Goal: Use online tool/utility: Use online tool/utility

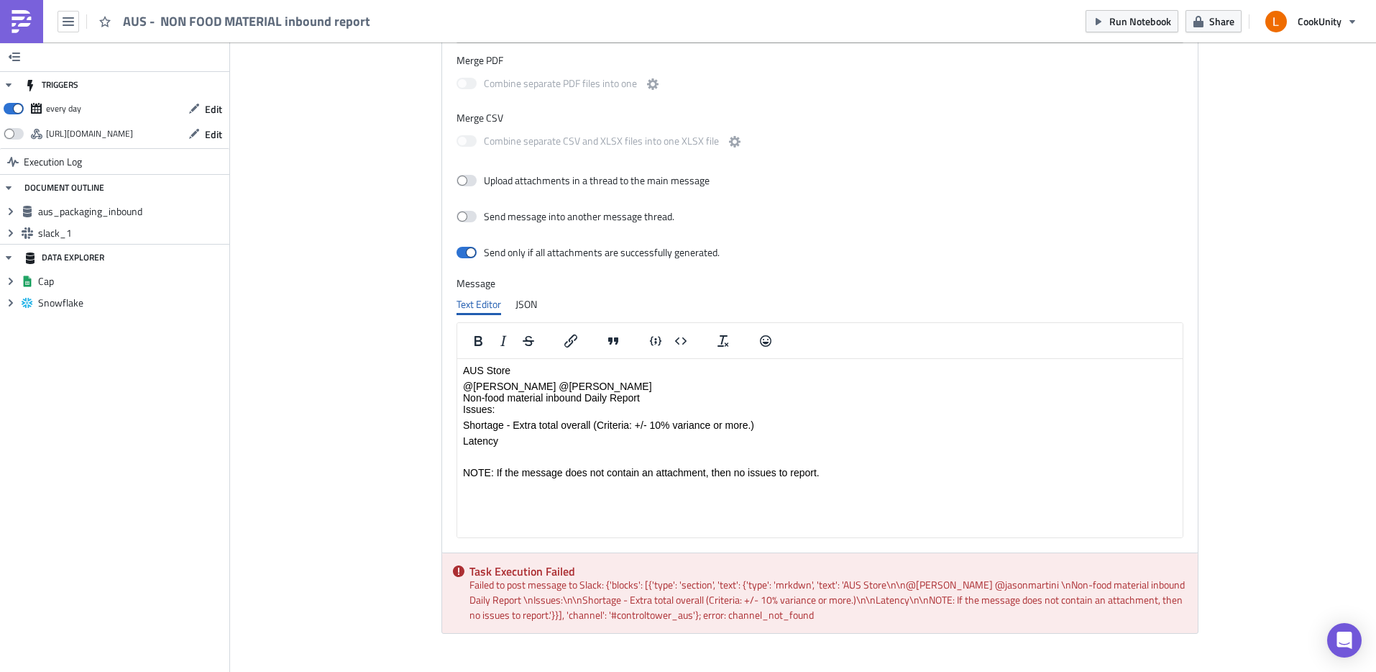
scroll to position [731, 0]
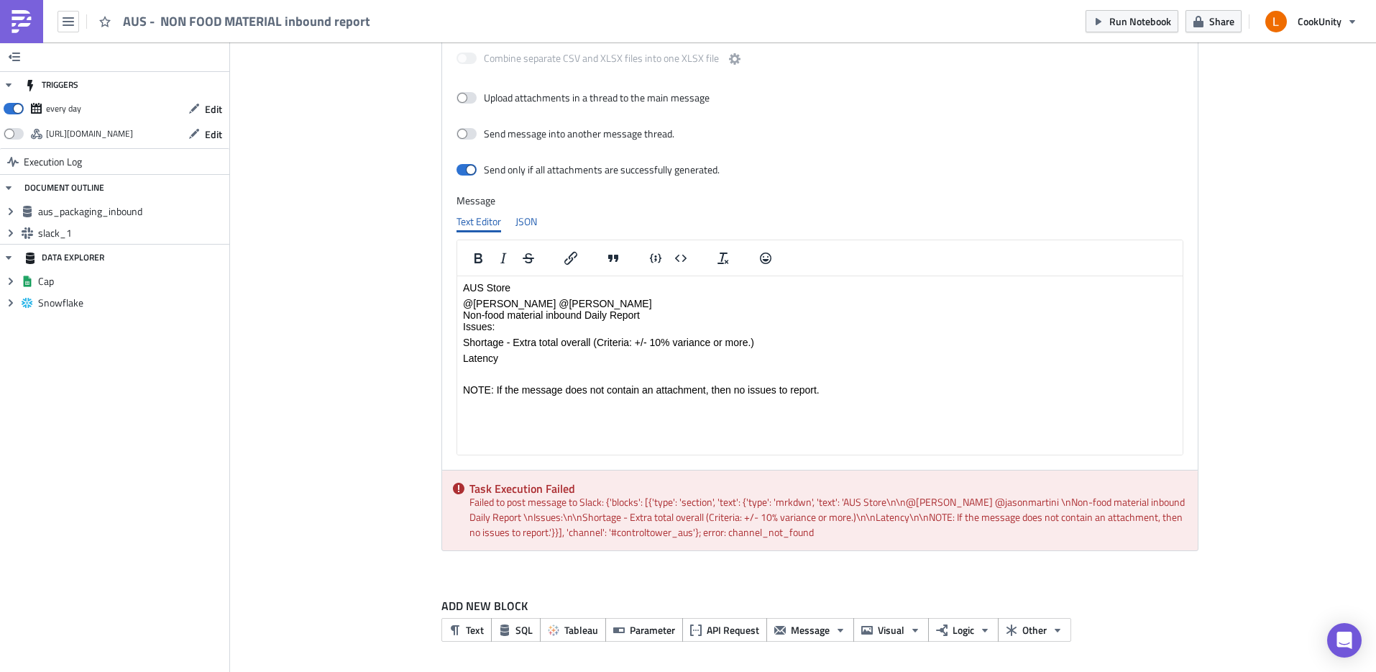
click at [523, 226] on div "JSON" at bounding box center [527, 222] width 22 height 22
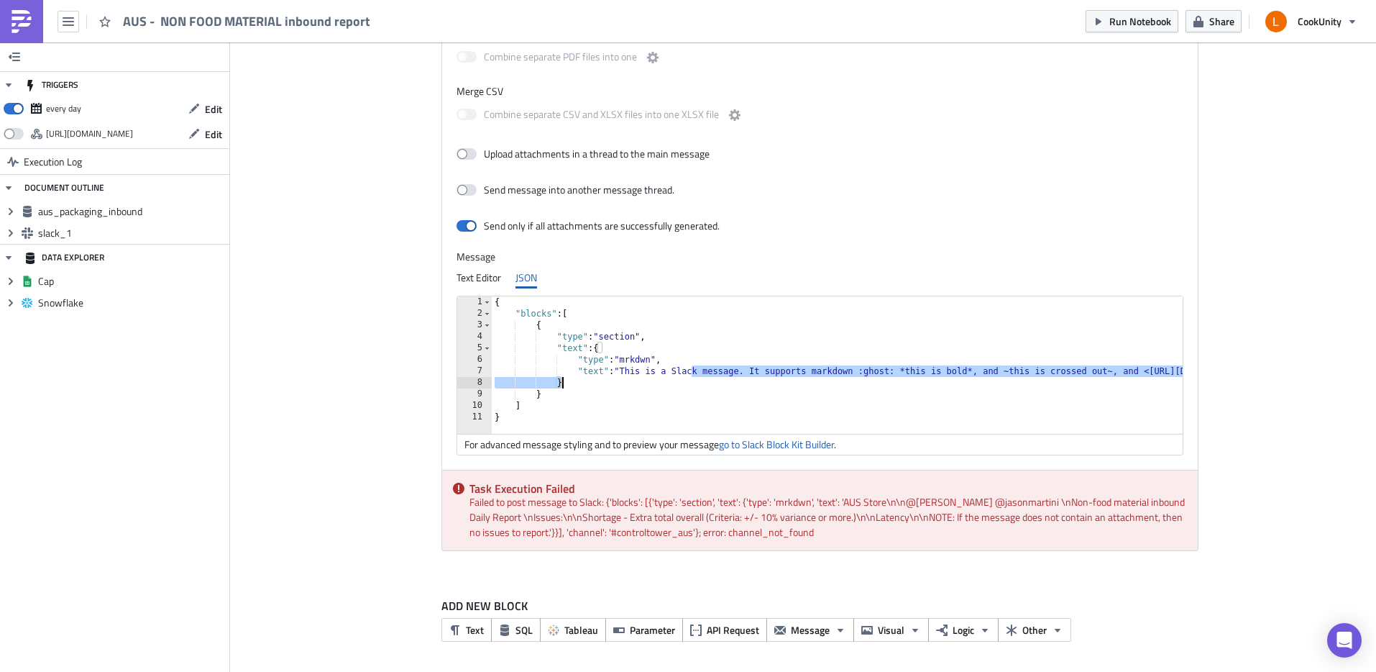
drag, startPoint x: 686, startPoint y: 374, endPoint x: 1051, endPoint y: 388, distance: 365.6
click at [1051, 388] on div "{ "blocks" : [ { "type" : "section" , "text" : { "type" : "mrkdwn" , "text" : "…" at bounding box center [925, 371] width 866 height 150
type textarea ""text": "This is a Slack message. It supports markdown :ghost: *this is bold*, …"
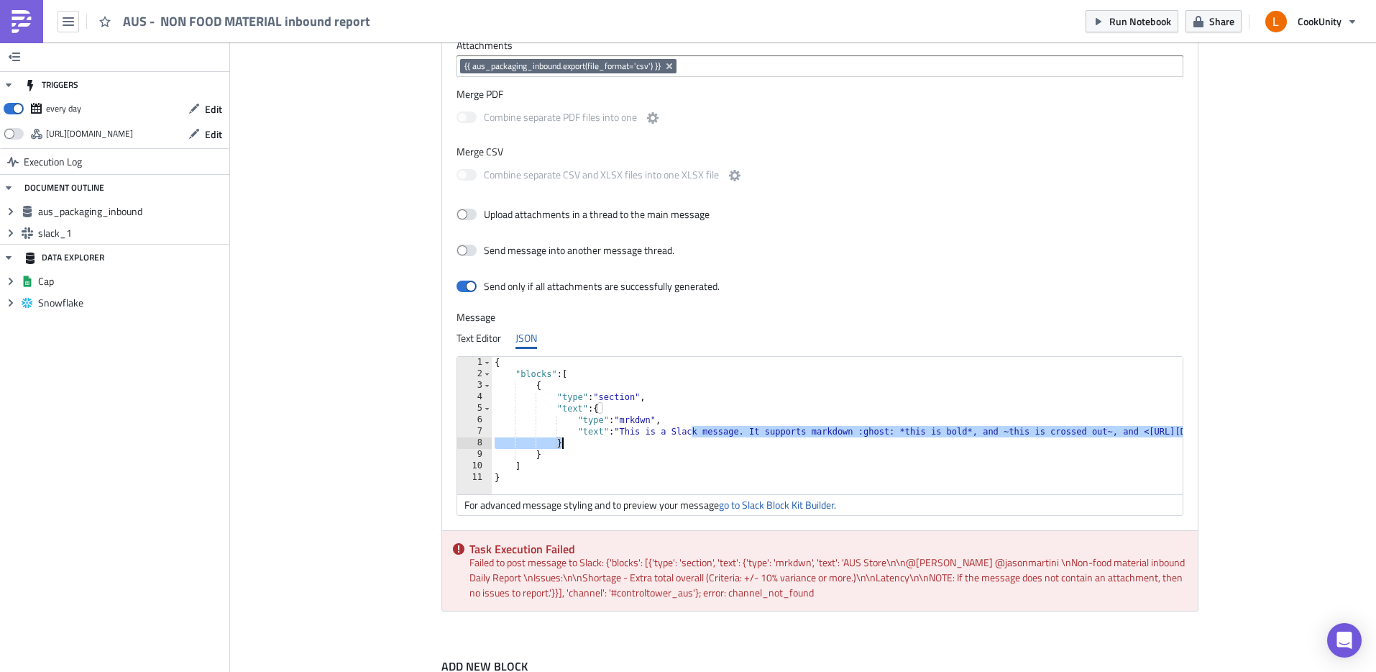
scroll to position [559, 0]
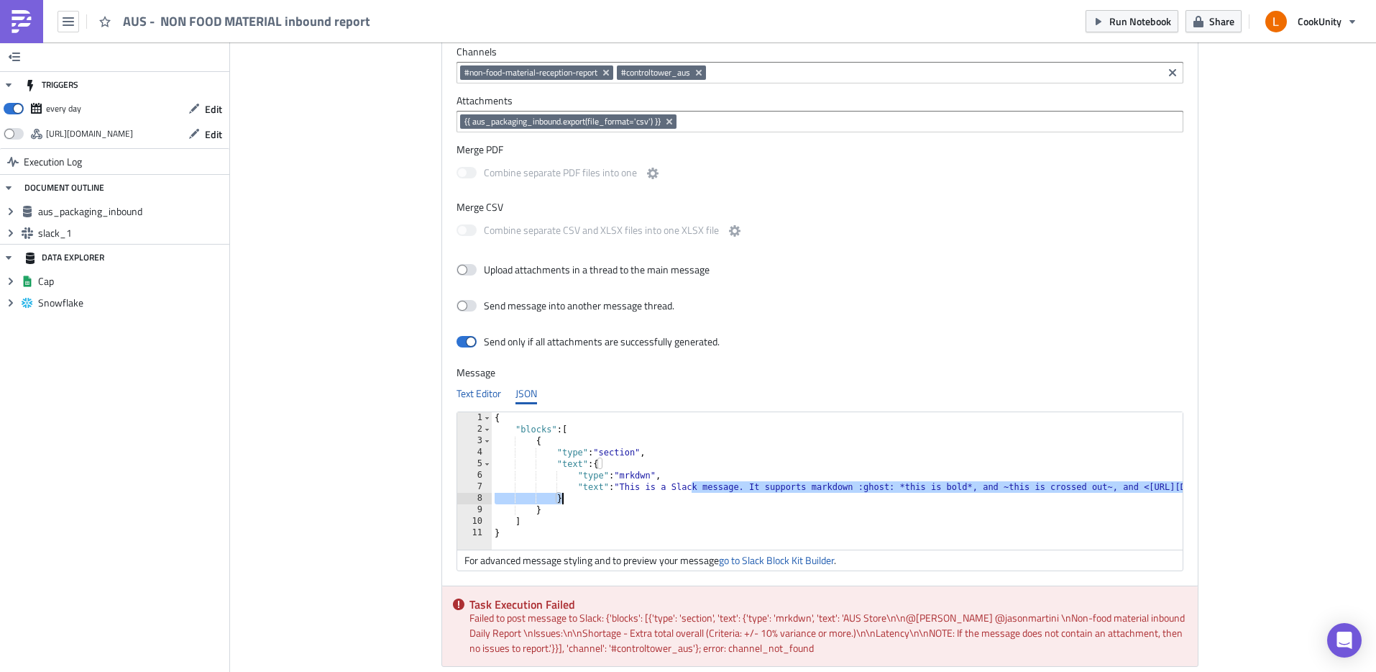
click at [480, 387] on div "Text Editor" at bounding box center [479, 394] width 45 height 22
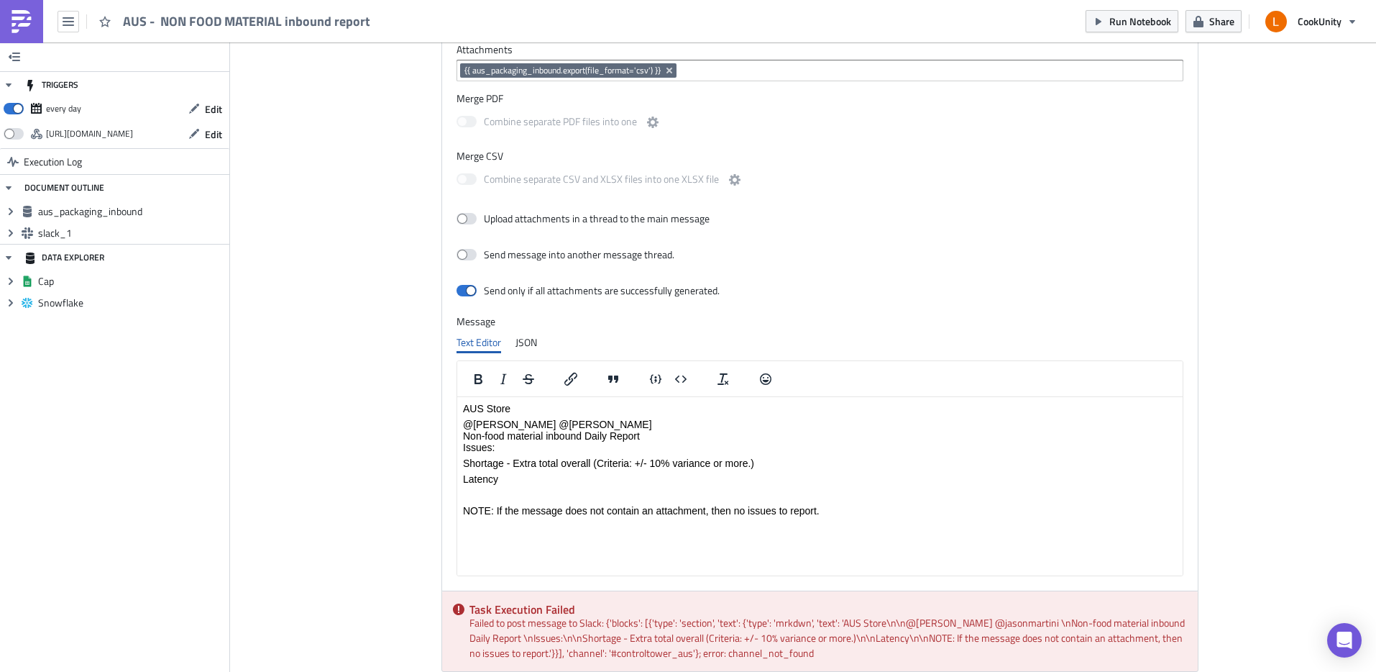
scroll to position [456, 0]
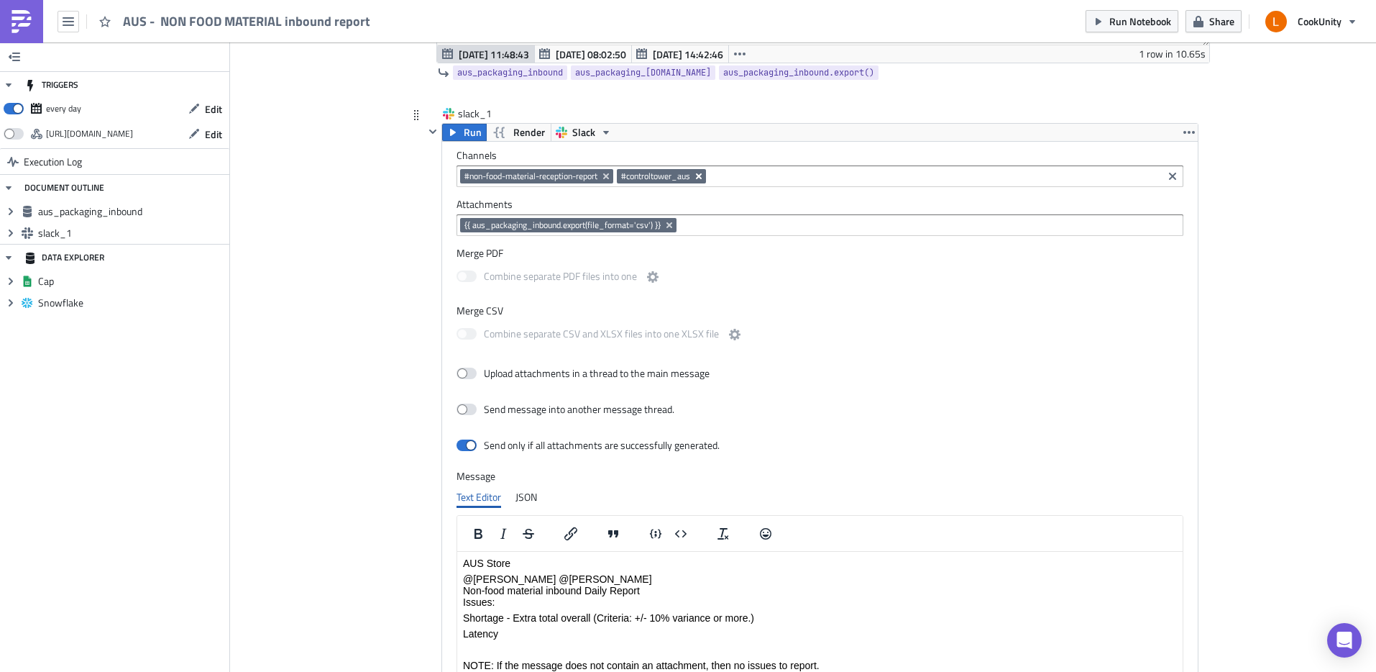
click at [697, 176] on icon "Remove Tag" at bounding box center [699, 176] width 12 height 12
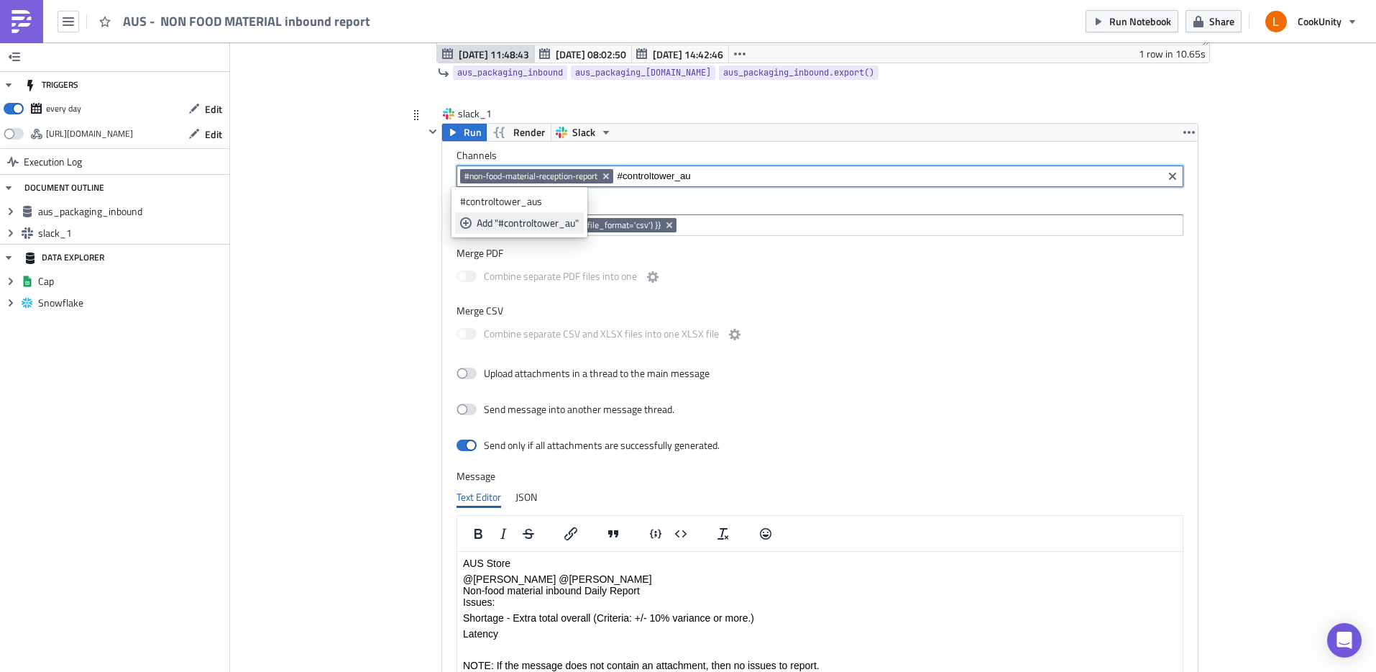
type input "#controltower_au"
click at [532, 224] on div "Add "#controltower_au"" at bounding box center [528, 223] width 102 height 14
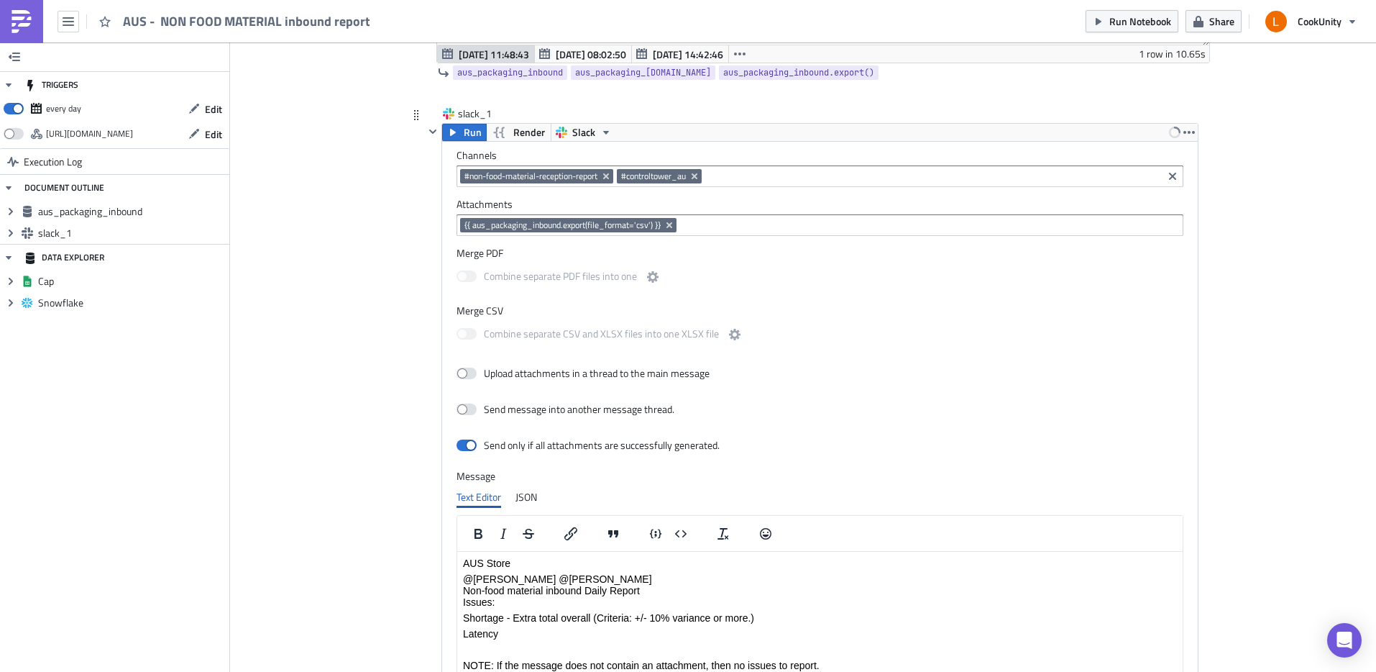
click at [879, 339] on div "Combine separate CSV and XLSX files into one XLSX file" at bounding box center [820, 336] width 727 height 30
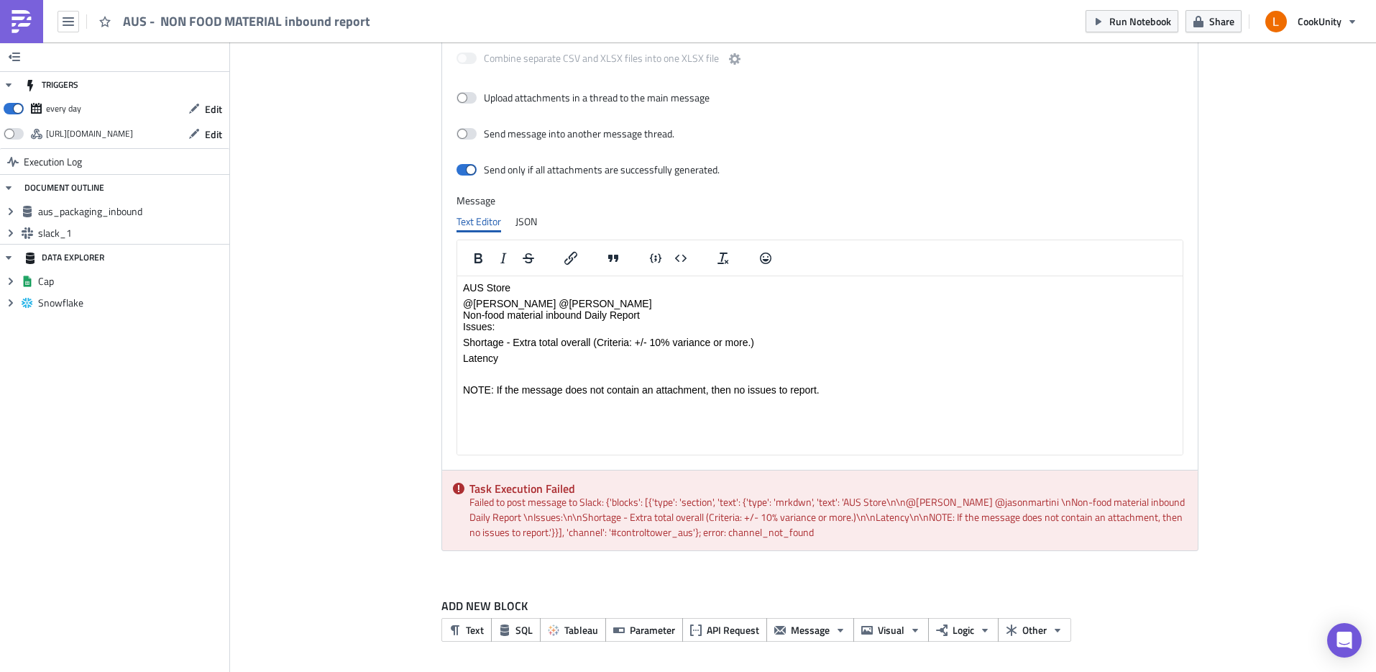
scroll to position [359, 0]
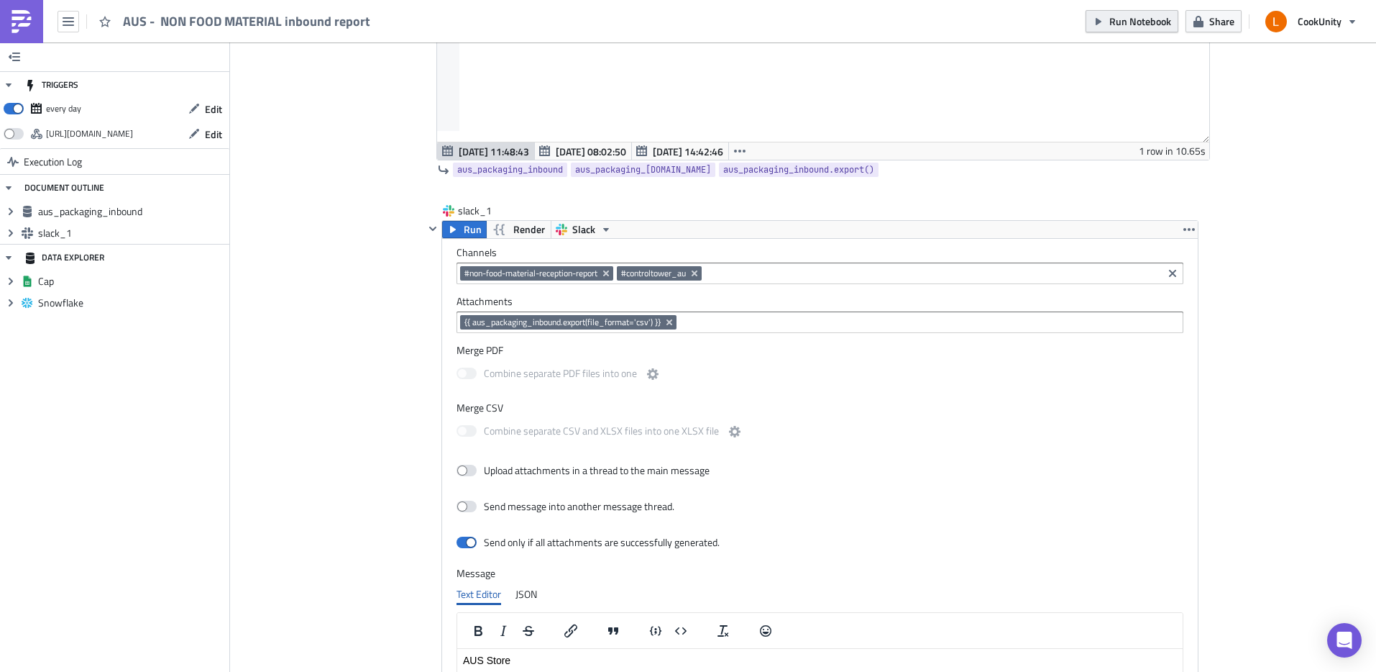
click at [1137, 25] on span "Run Notebook" at bounding box center [1141, 21] width 62 height 15
